Goal: Navigation & Orientation: Find specific page/section

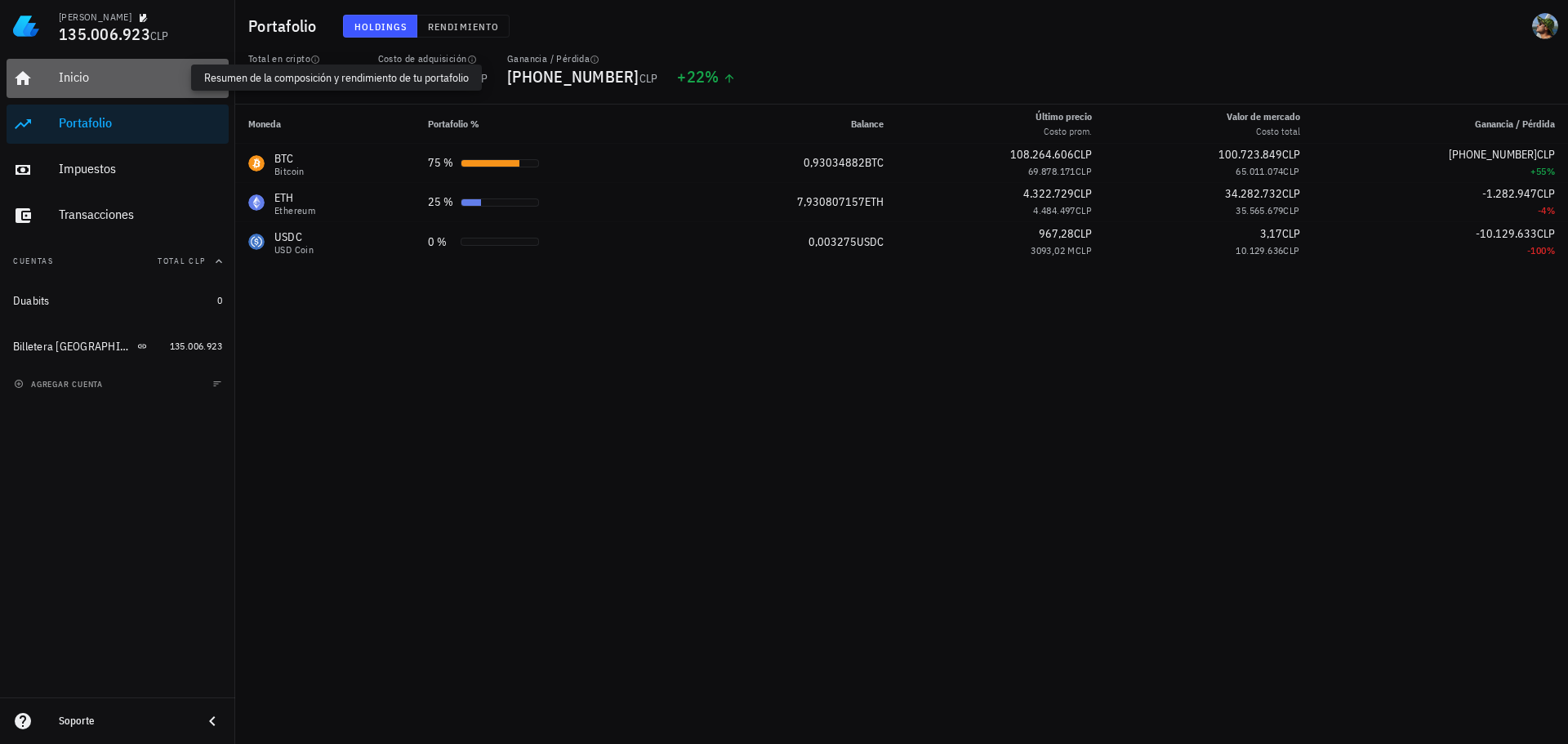
click at [98, 76] on div "Inicio" at bounding box center [140, 77] width 163 height 15
